Goal: Task Accomplishment & Management: Manage account settings

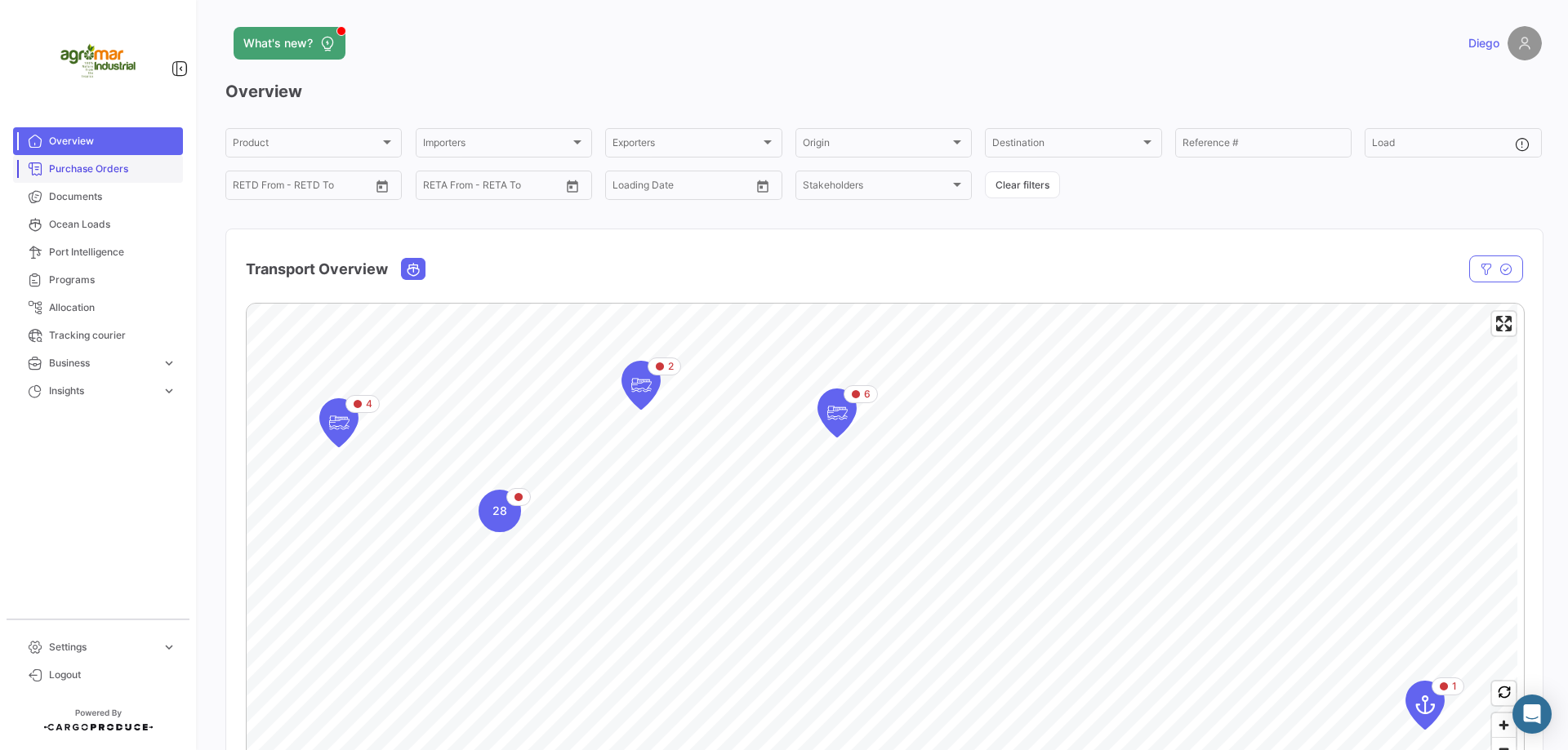
click at [92, 172] on span "Purchase Orders" at bounding box center [113, 169] width 128 height 15
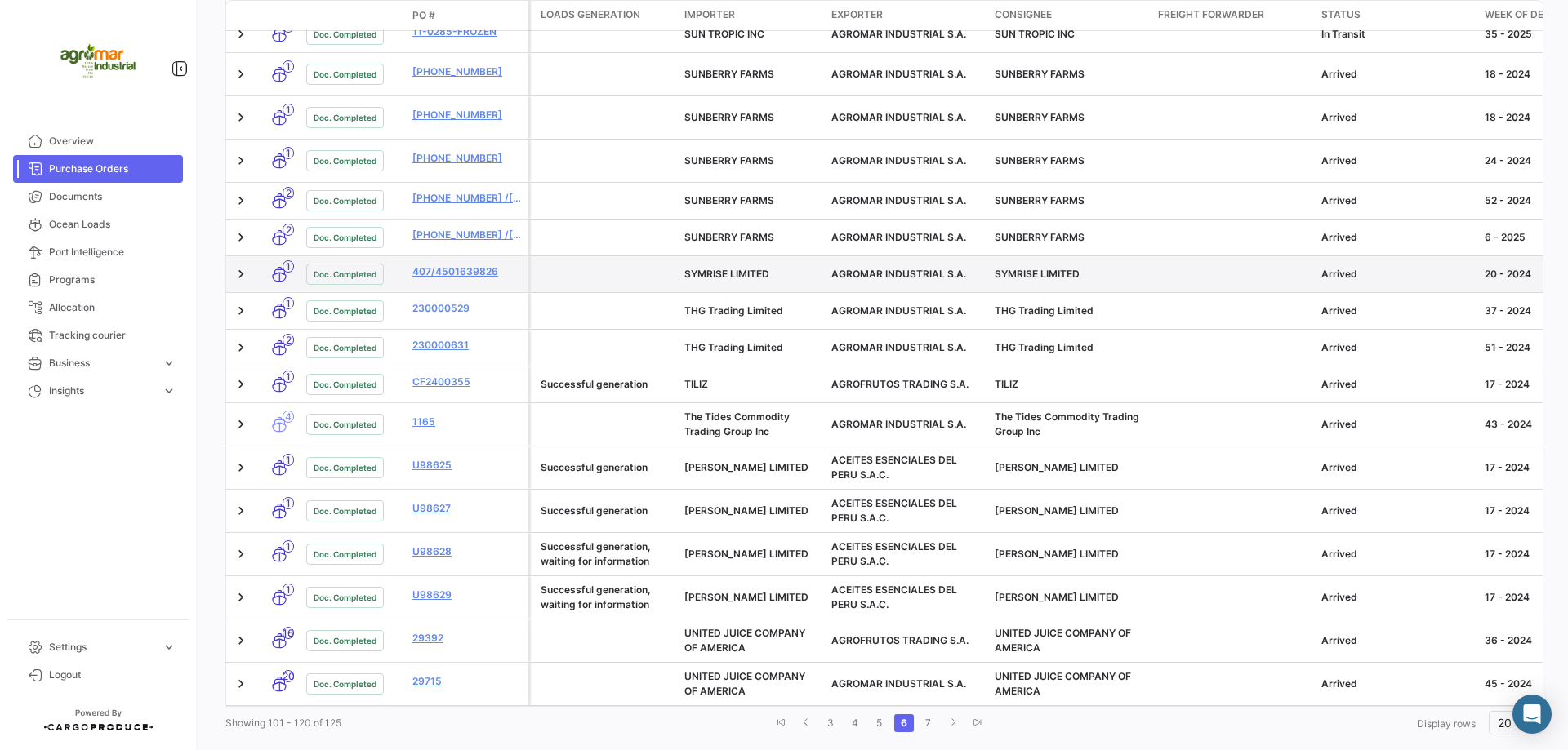
scroll to position [570, 0]
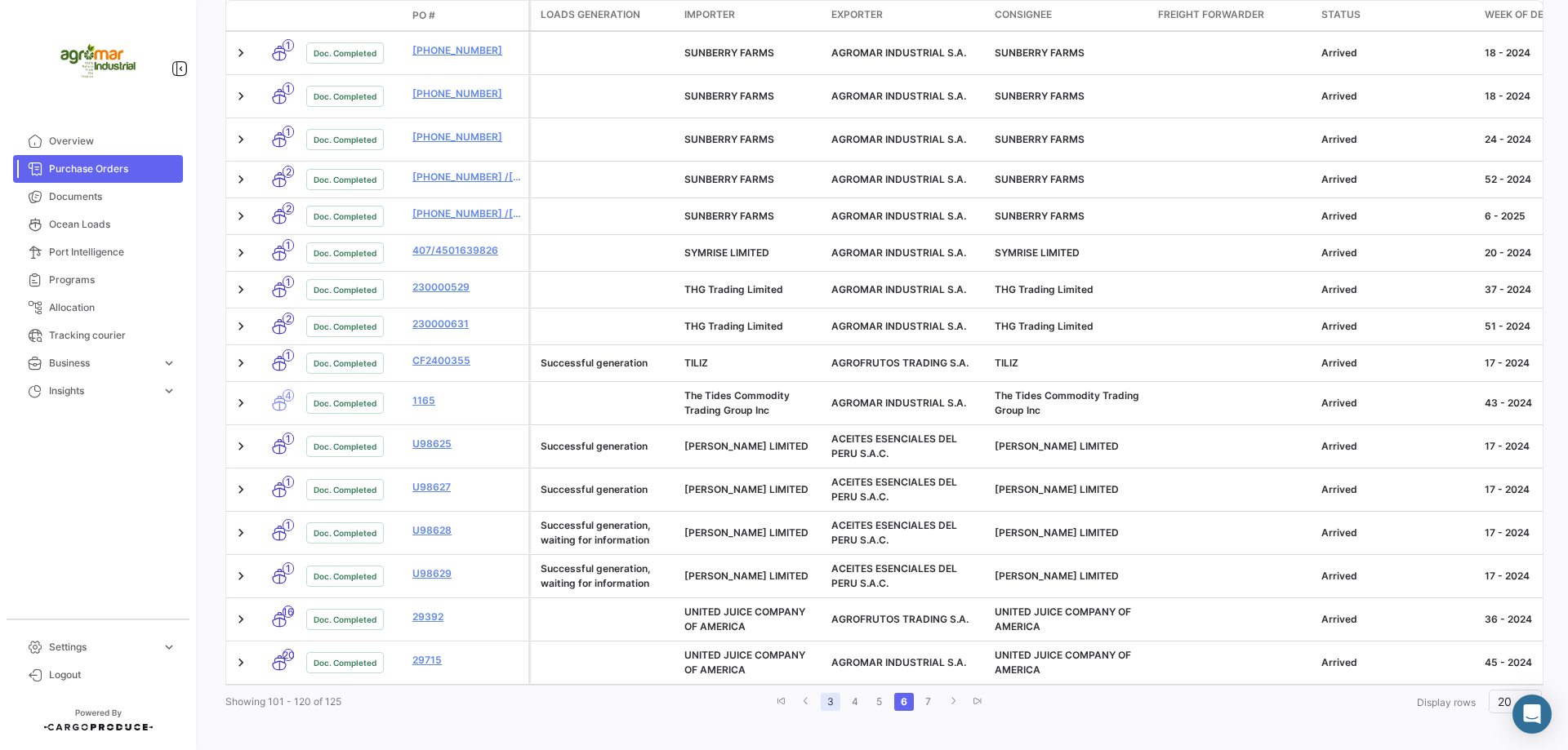
click at [826, 697] on link "3" at bounding box center [830, 702] width 19 height 18
click at [826, 696] on link "1" at bounding box center [826, 702] width 19 height 18
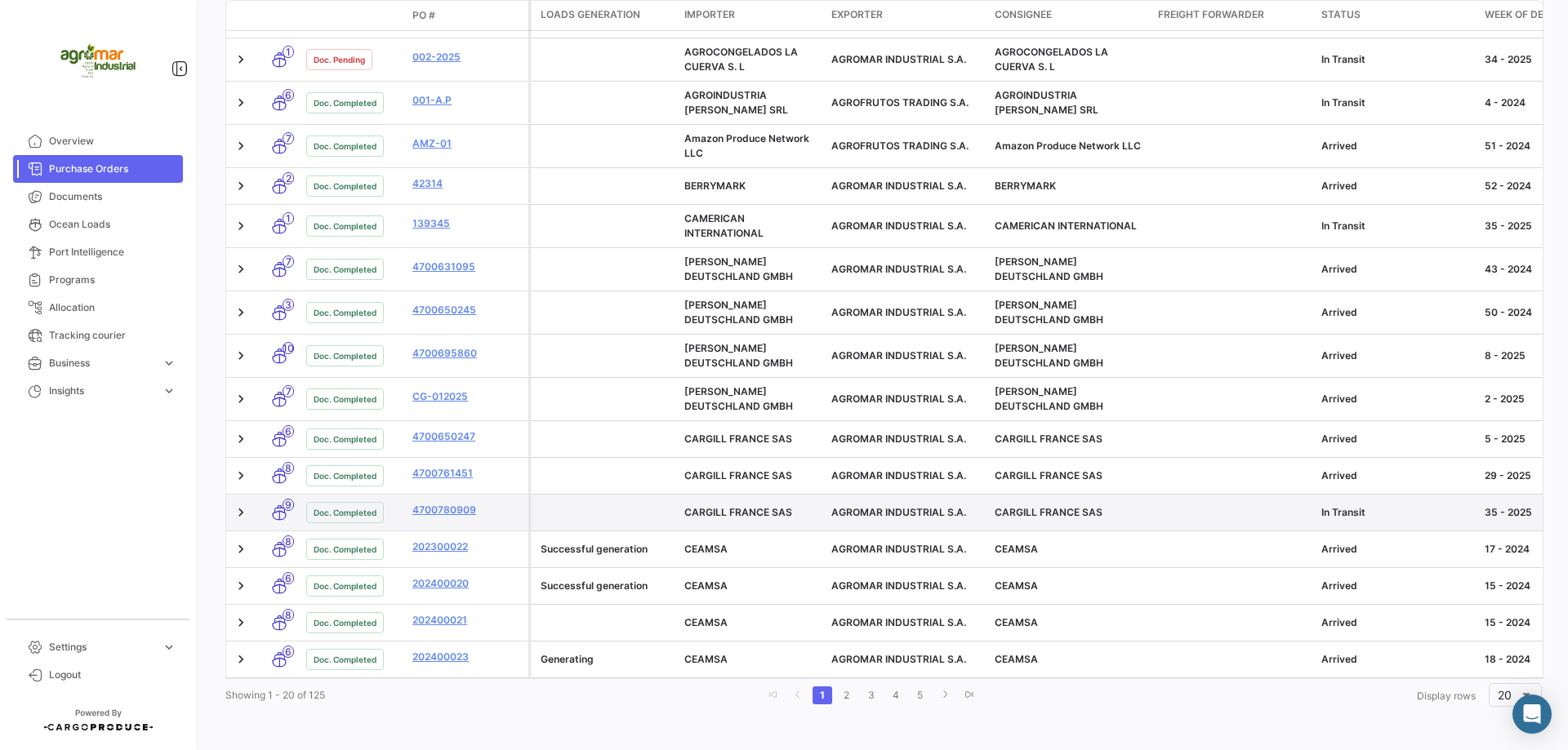
scroll to position [563, 0]
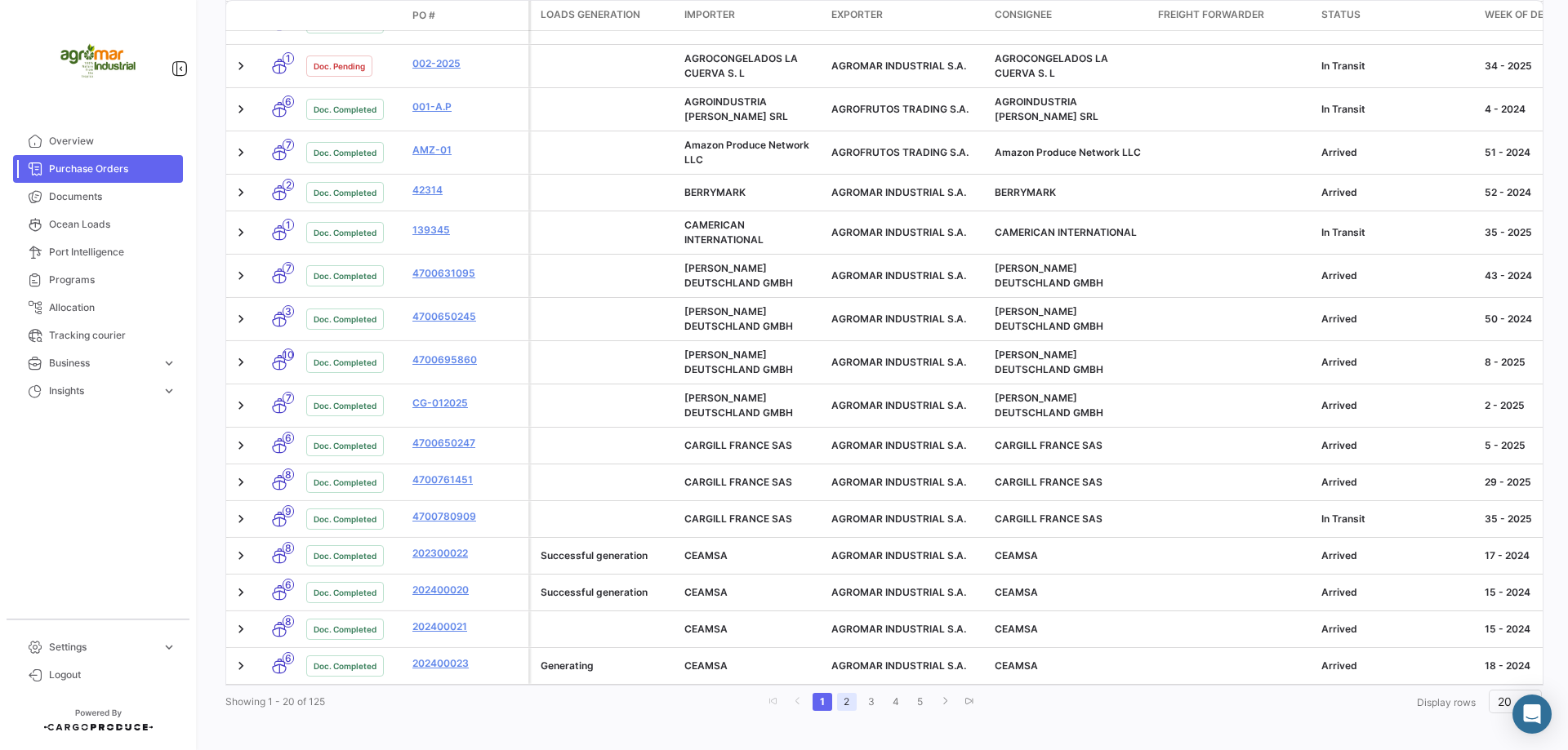
click at [843, 699] on link "2" at bounding box center [847, 702] width 19 height 18
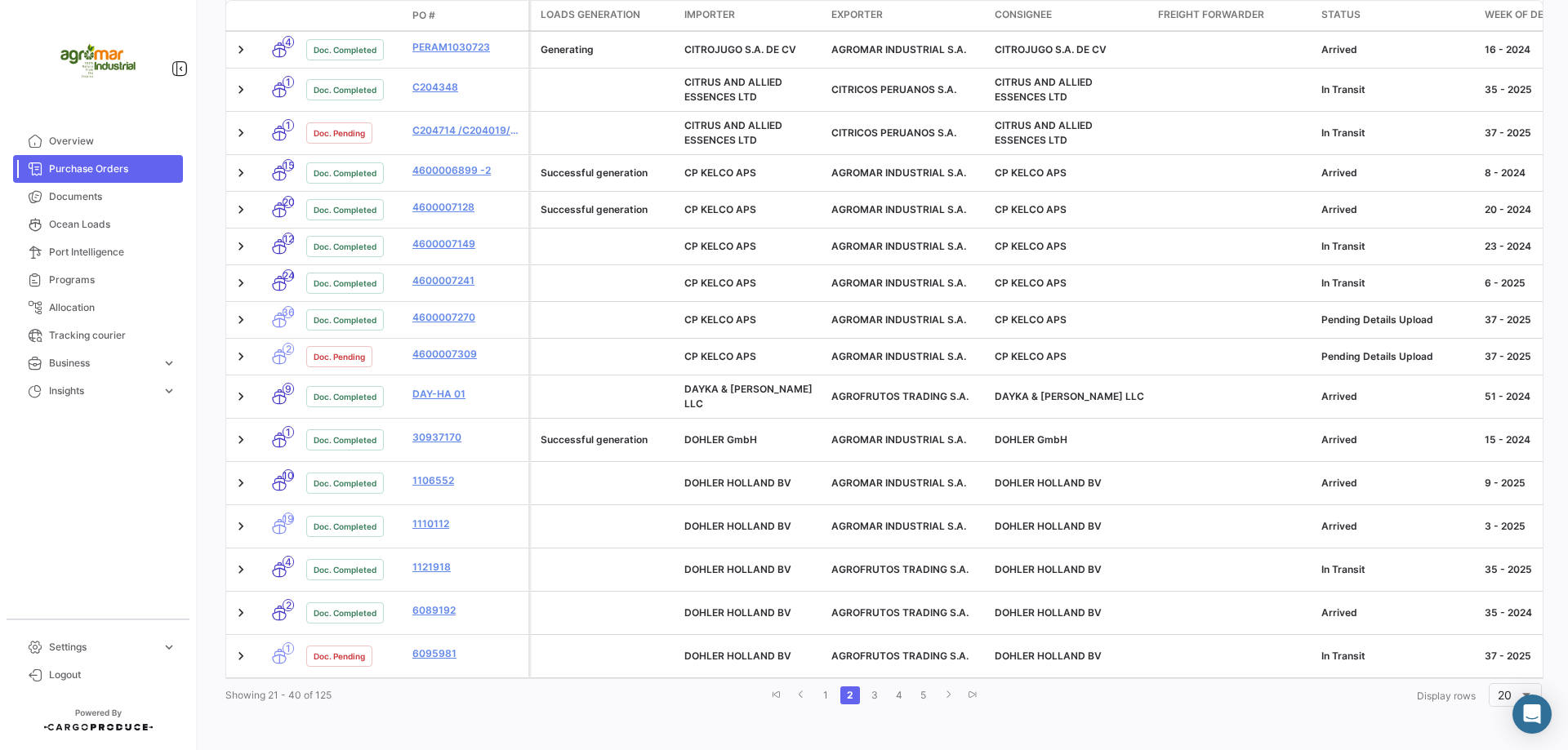
scroll to position [531, 0]
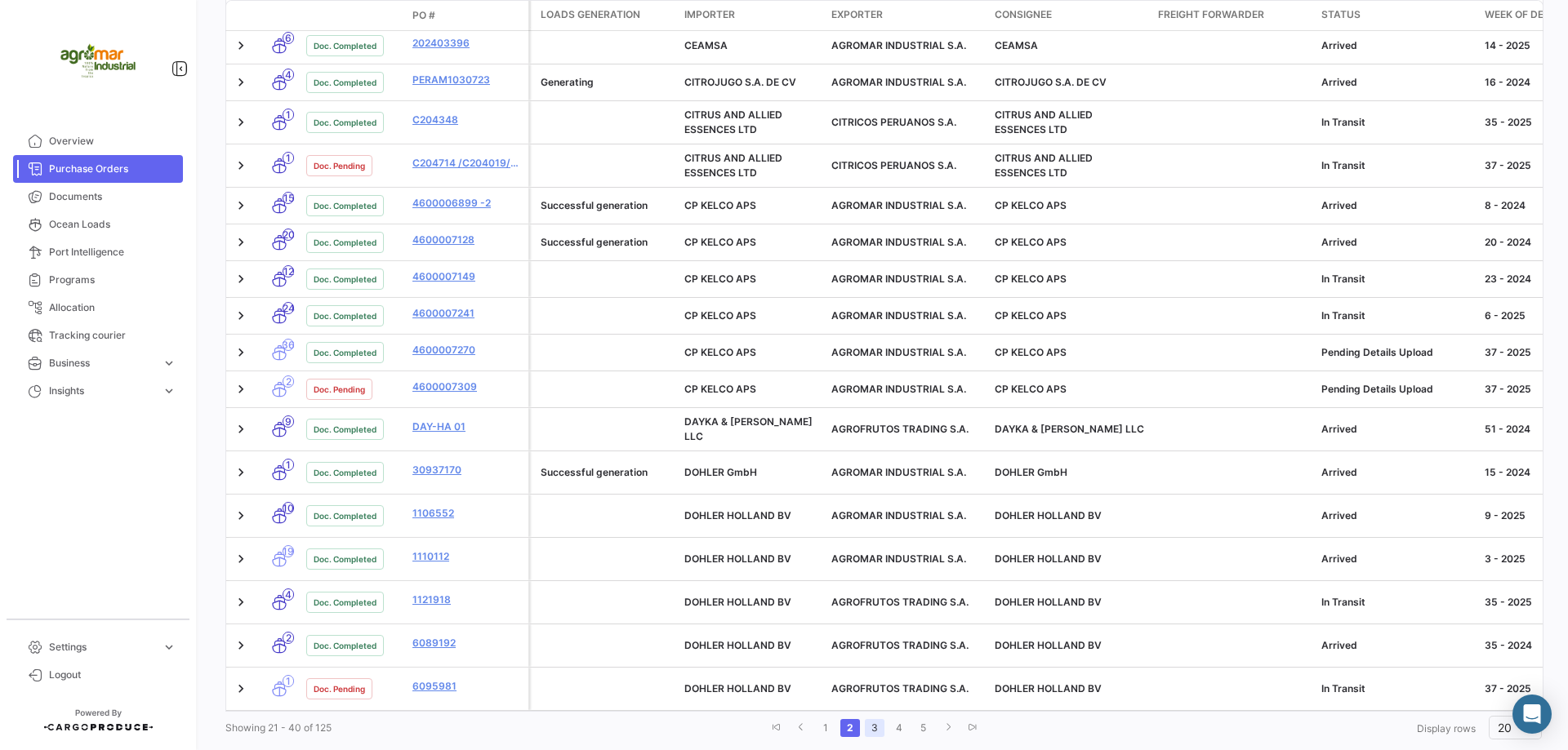
click at [876, 719] on link "3" at bounding box center [875, 728] width 19 height 18
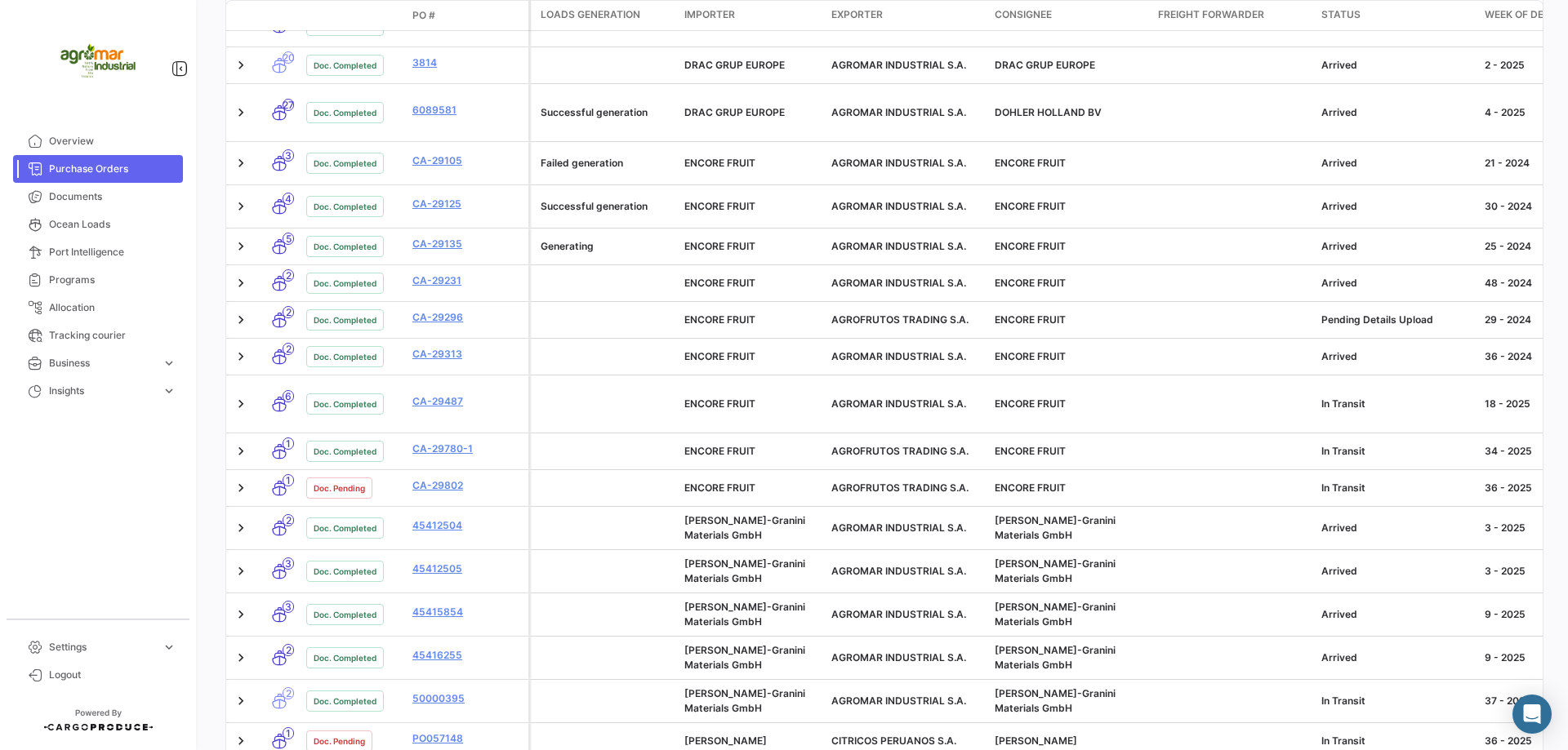
scroll to position [563, 0]
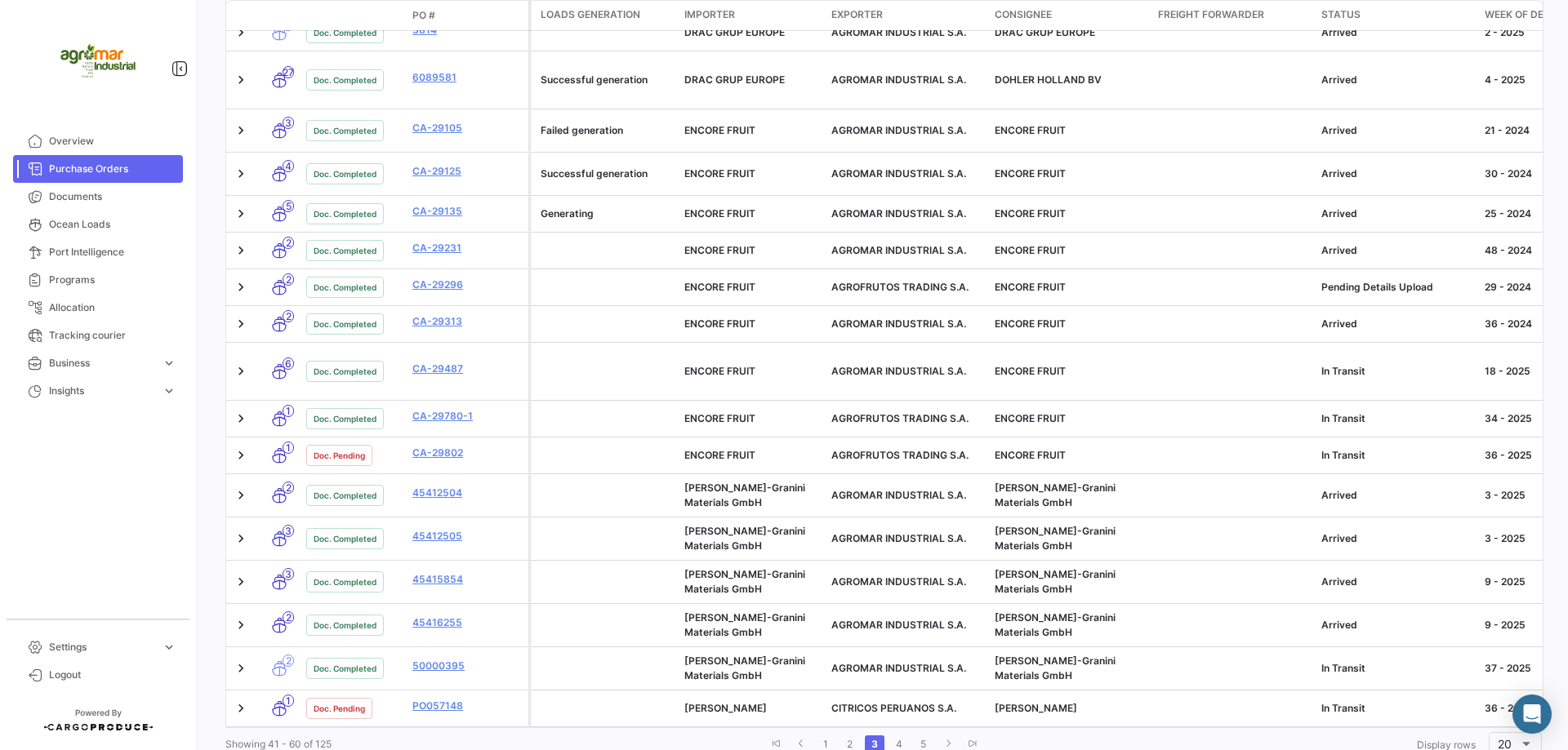
click at [876, 735] on link "3" at bounding box center [875, 744] width 19 height 18
click at [898, 735] on link "4" at bounding box center [899, 744] width 19 height 18
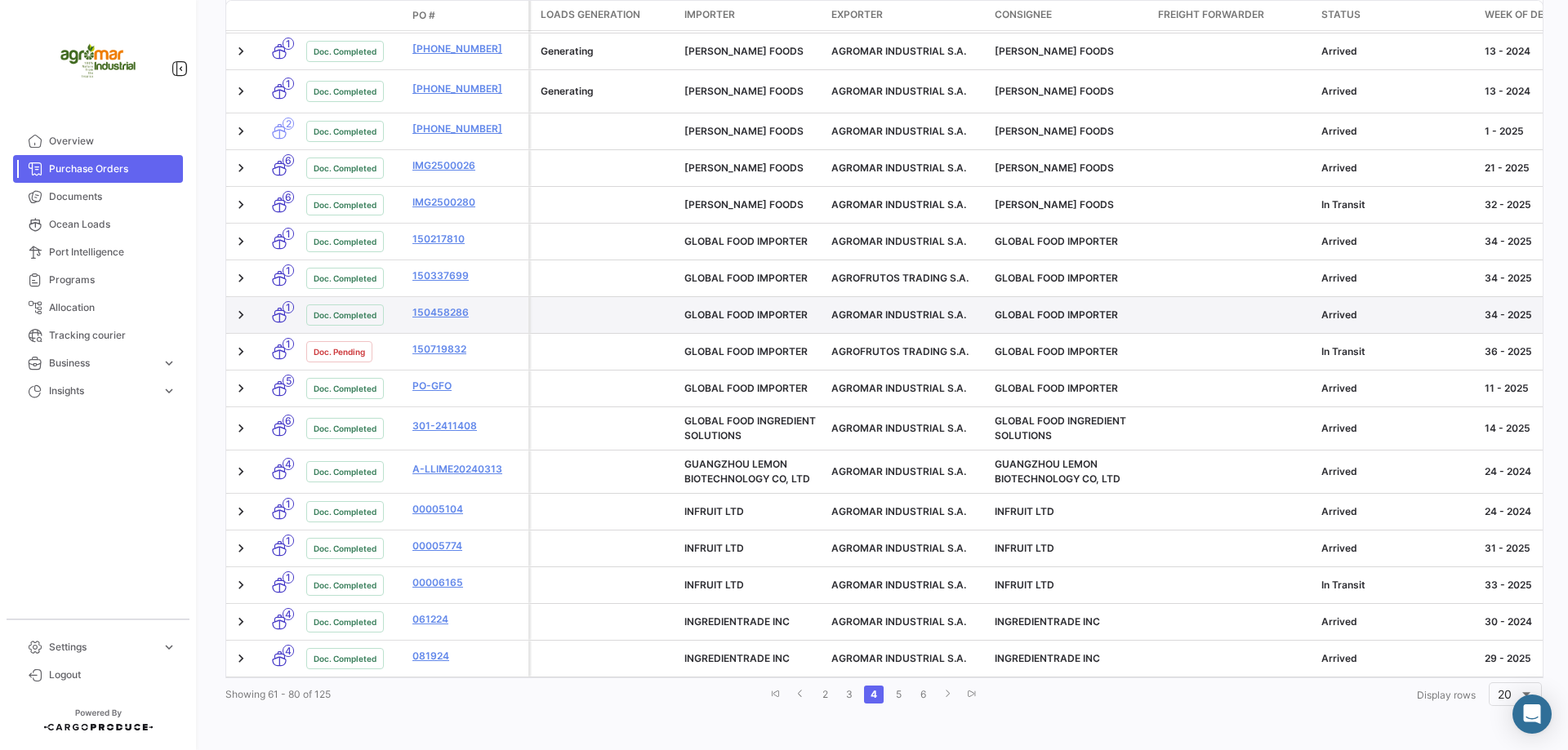
scroll to position [217, 0]
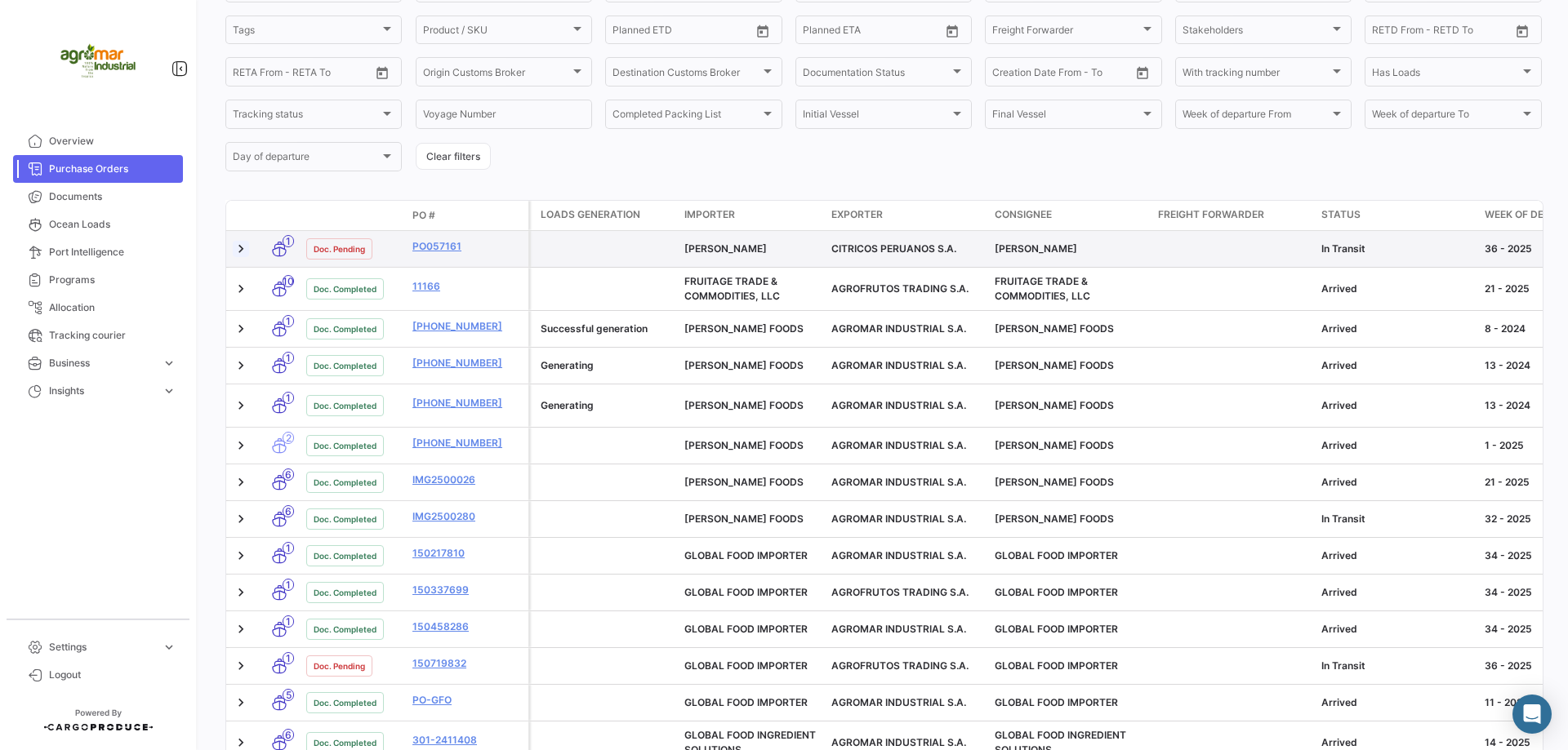
click at [240, 249] on link at bounding box center [240, 248] width 17 height 17
